Goal: Task Accomplishment & Management: Use online tool/utility

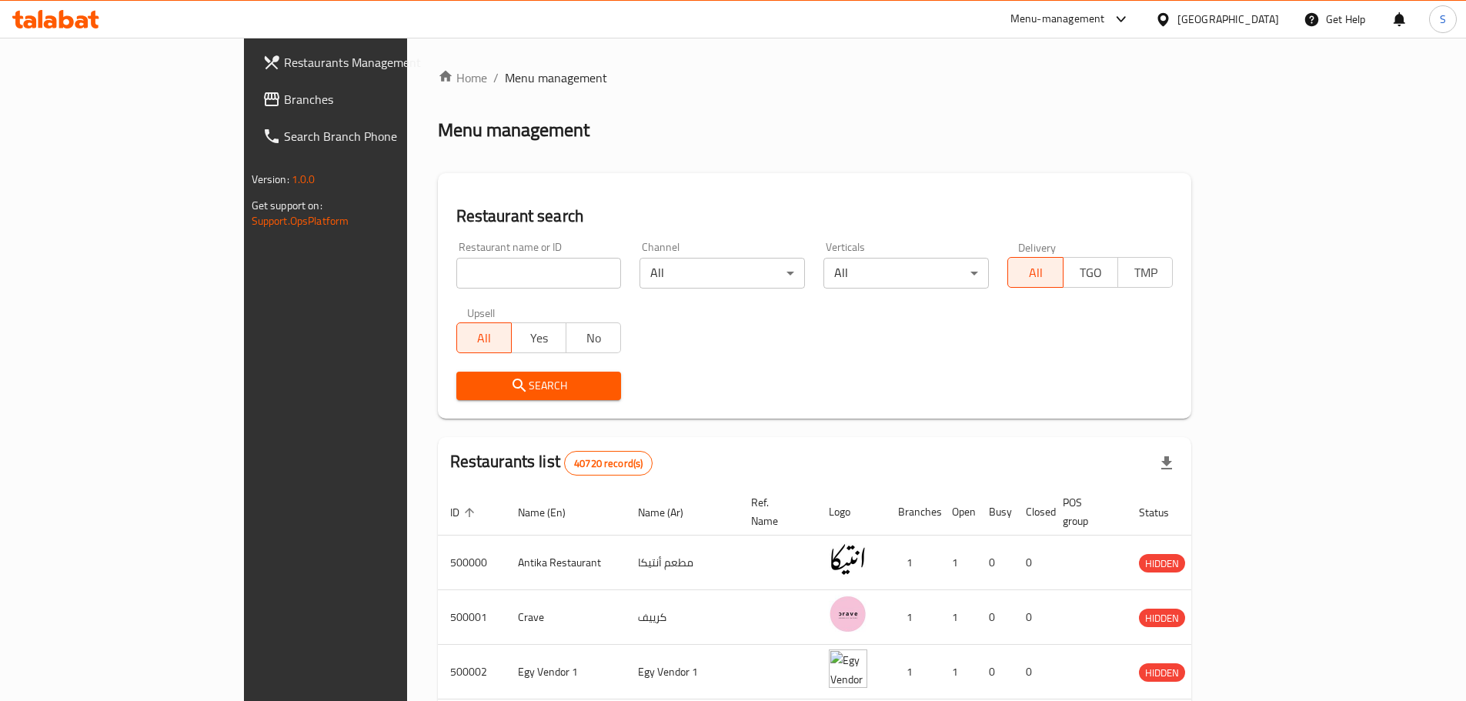
click at [1255, 12] on div "[GEOGRAPHIC_DATA]" at bounding box center [1228, 19] width 102 height 17
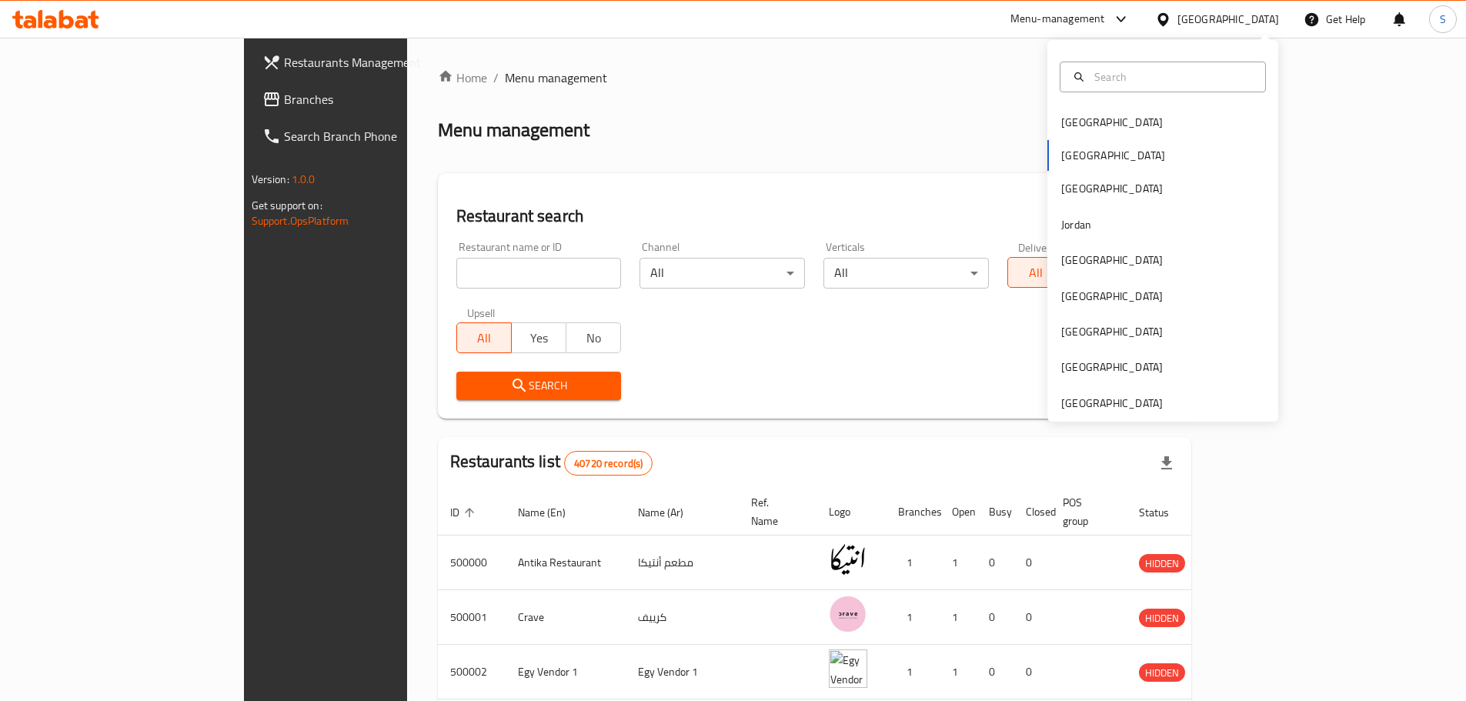
click at [284, 104] on span "Branches" at bounding box center [380, 99] width 192 height 18
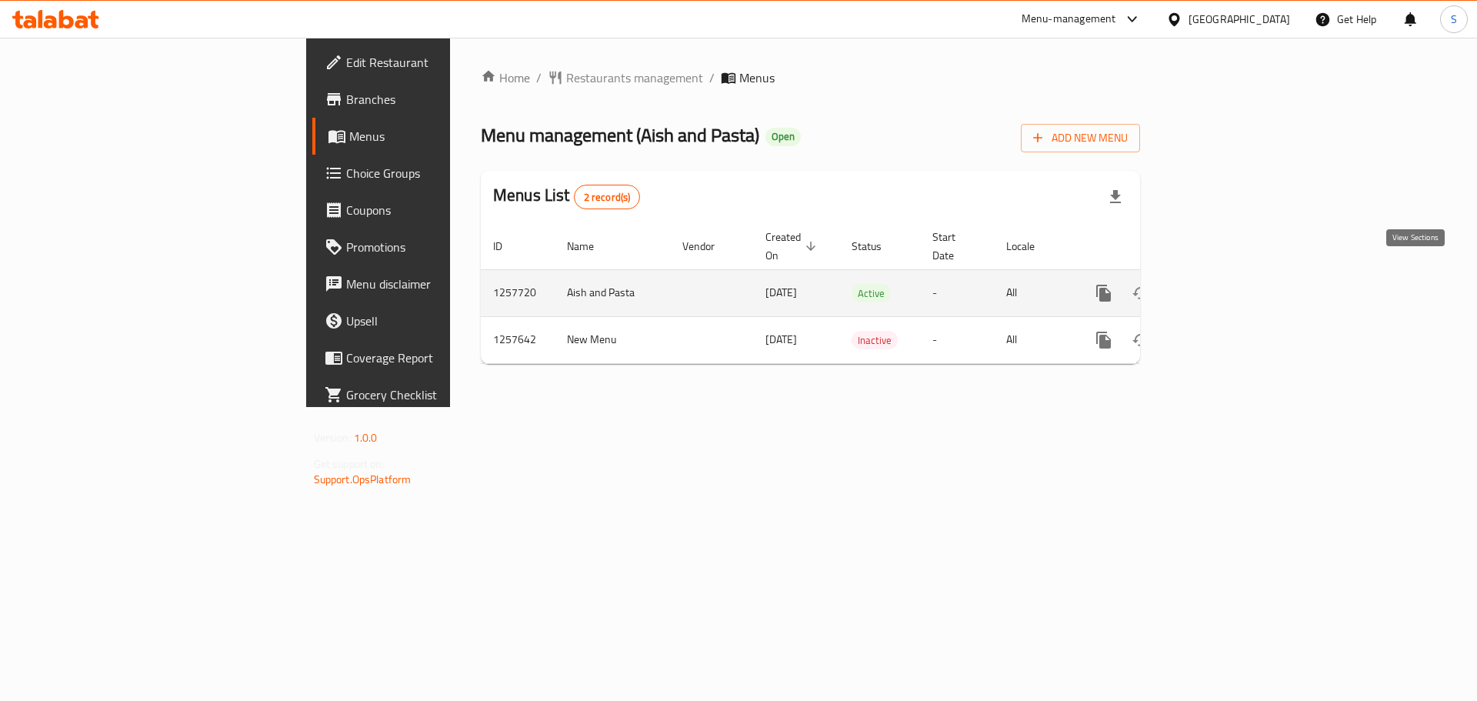
click at [1224, 284] on icon "enhanced table" at bounding box center [1215, 293] width 18 height 18
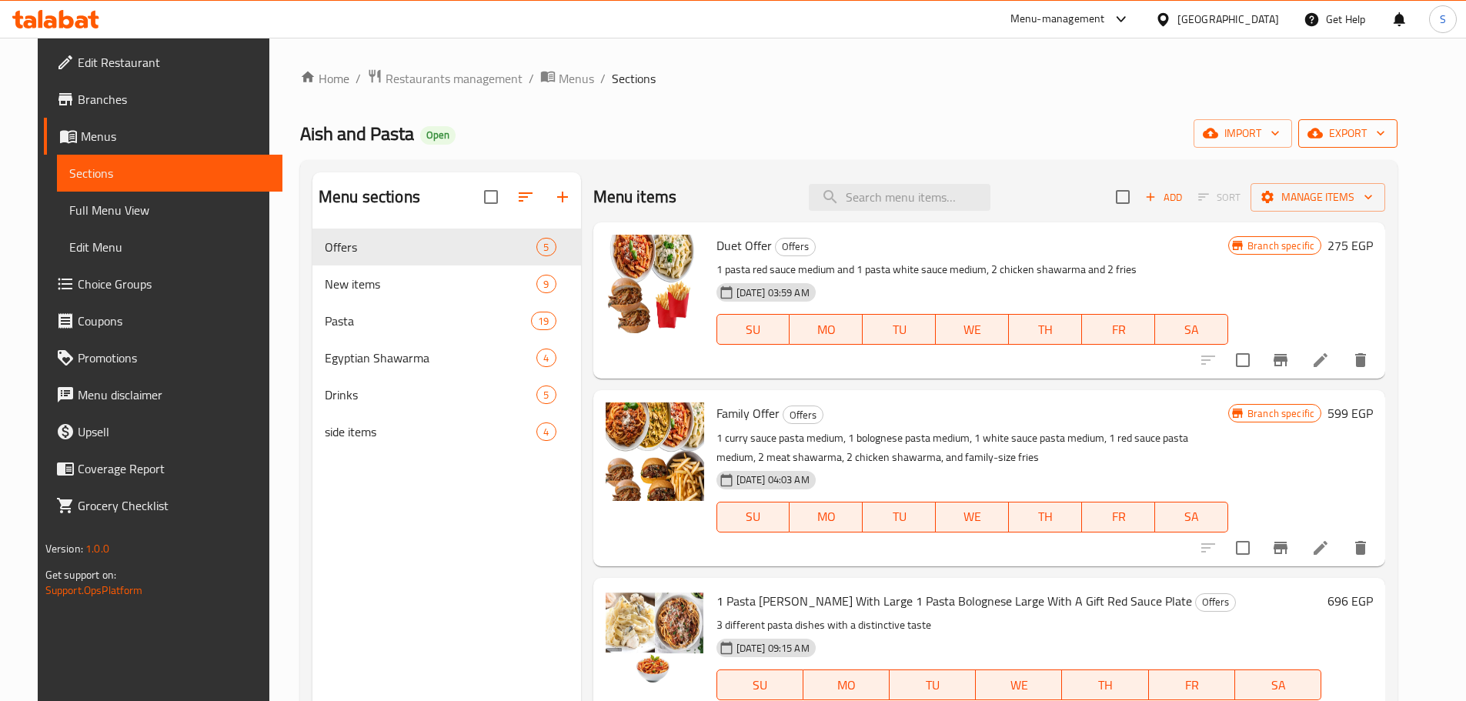
click at [1380, 137] on span "export" at bounding box center [1348, 133] width 75 height 19
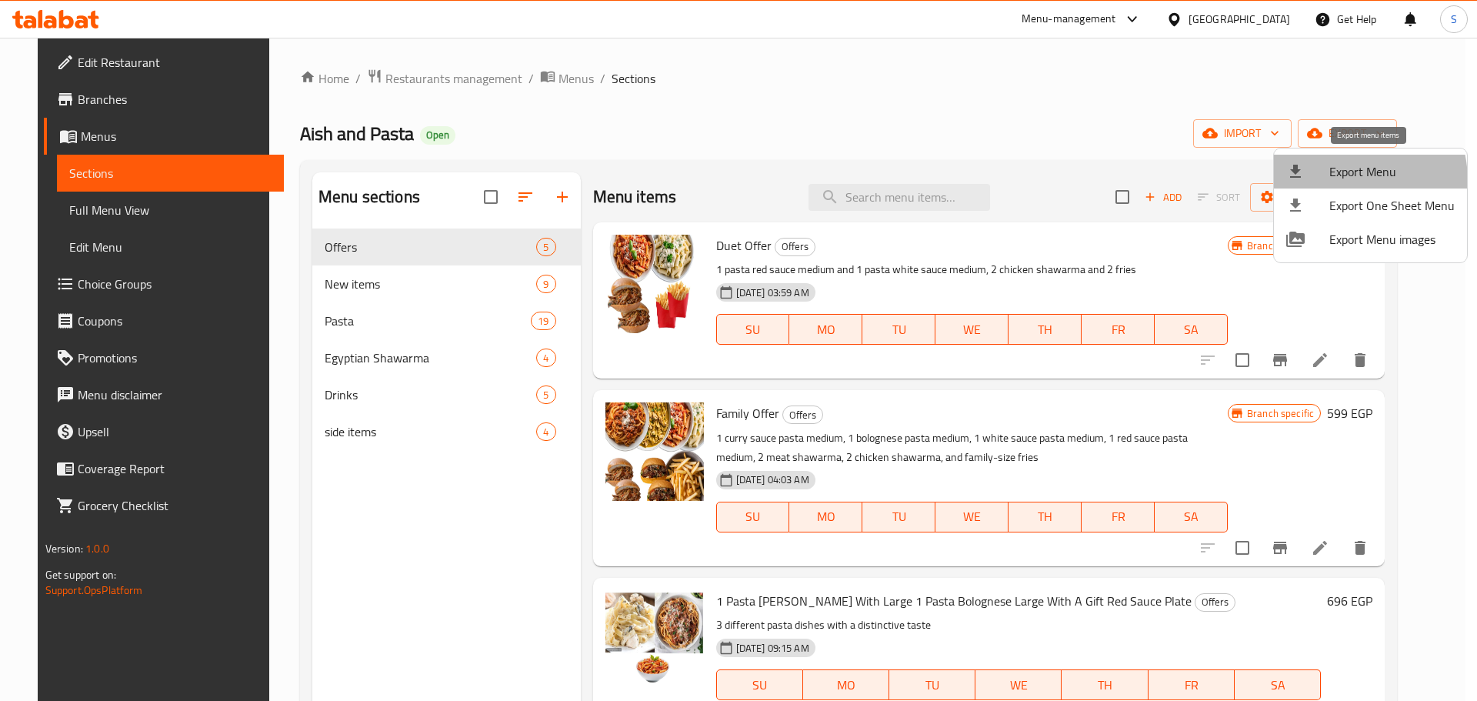
click at [1332, 181] on span "Export Menu" at bounding box center [1392, 171] width 125 height 18
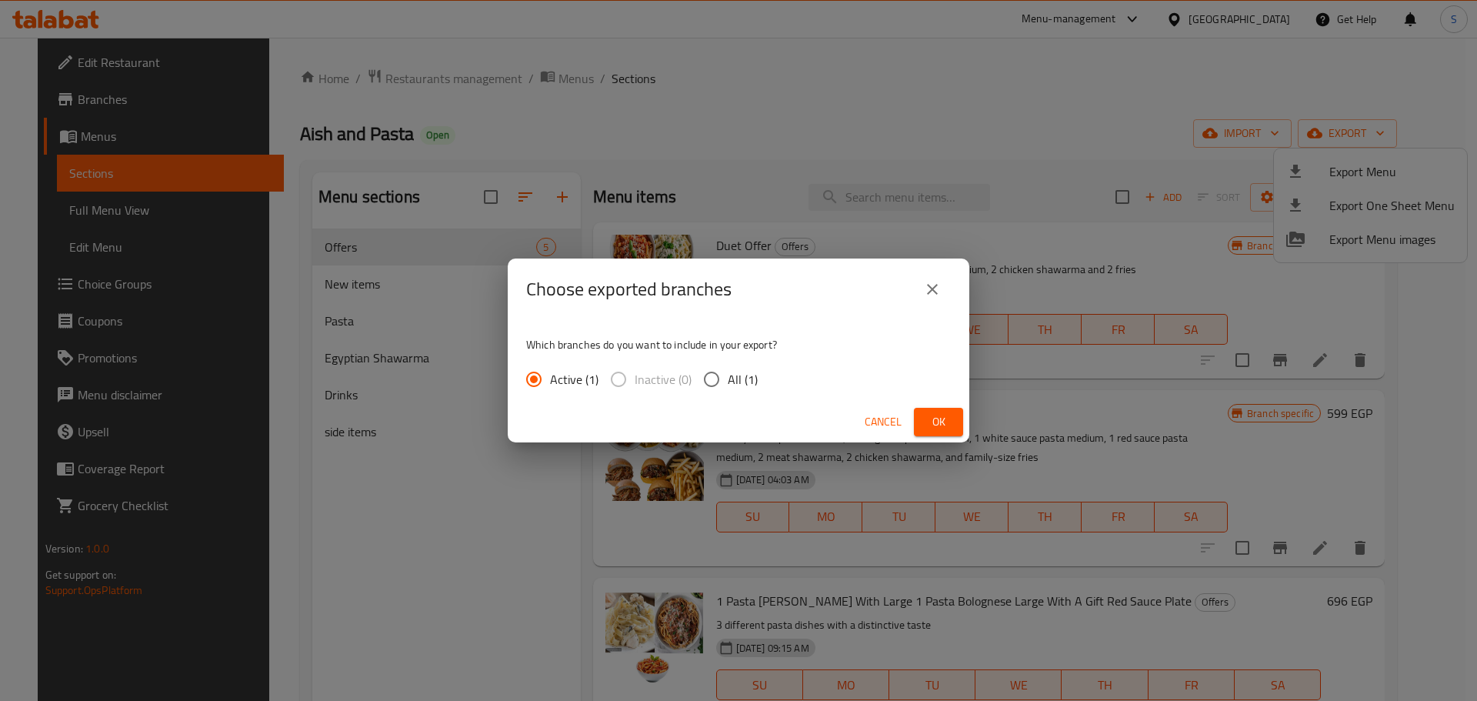
click at [726, 387] on input "All (1)" at bounding box center [712, 379] width 32 height 32
radio input "true"
click at [946, 427] on span "Ok" at bounding box center [939, 421] width 25 height 19
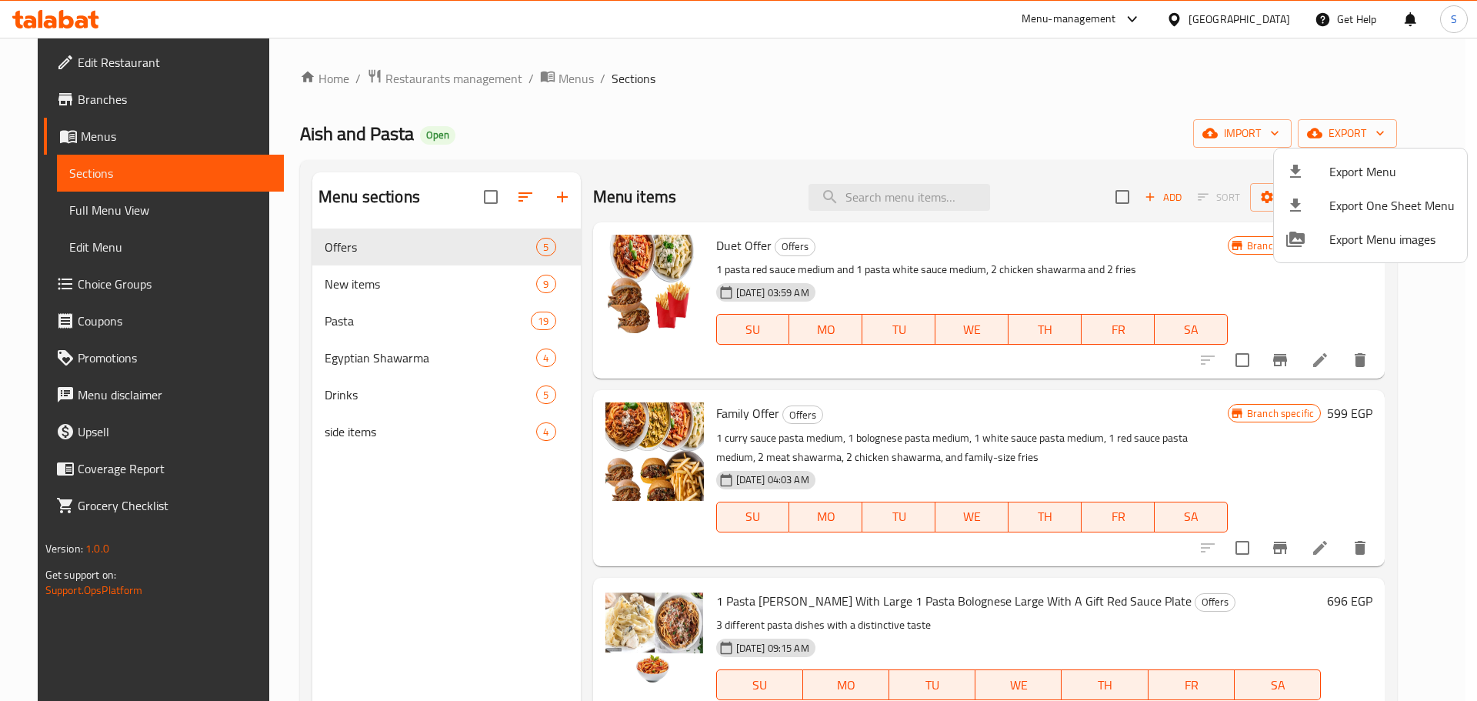
click at [125, 92] on div at bounding box center [738, 350] width 1477 height 701
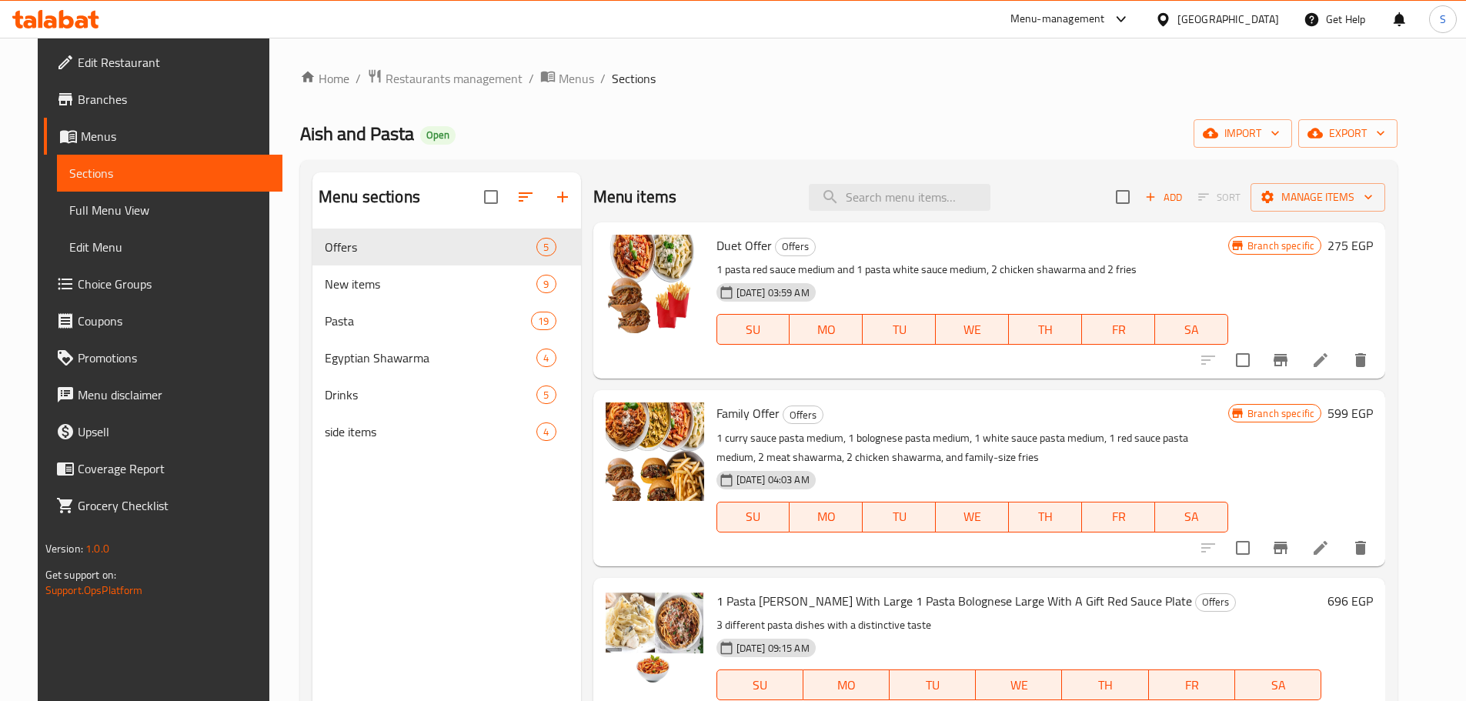
click at [124, 92] on span "Branches" at bounding box center [174, 99] width 192 height 18
